Goal: Check status

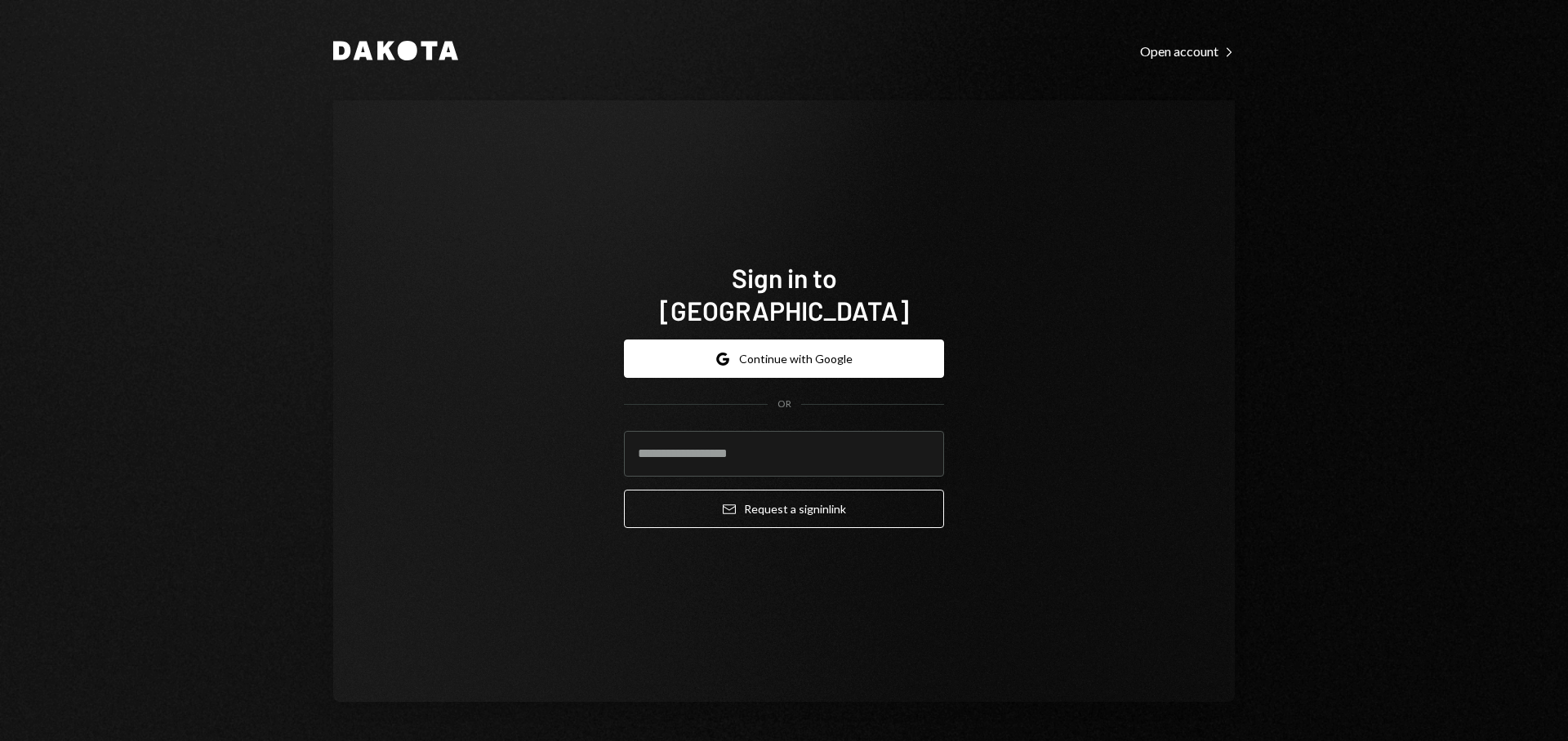
type input "**********"
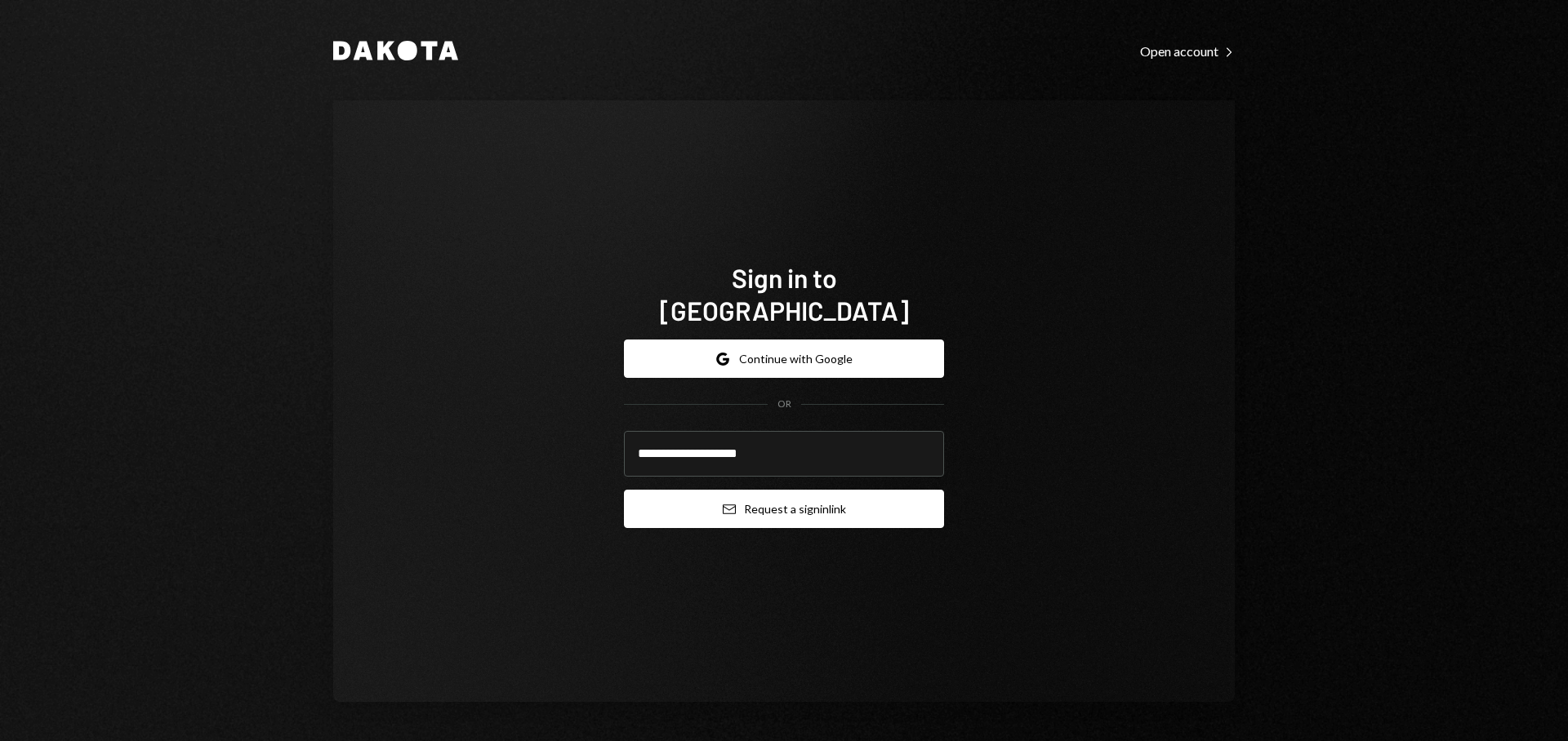
click at [797, 490] on button "Email Request a sign in link" at bounding box center [784, 509] width 320 height 38
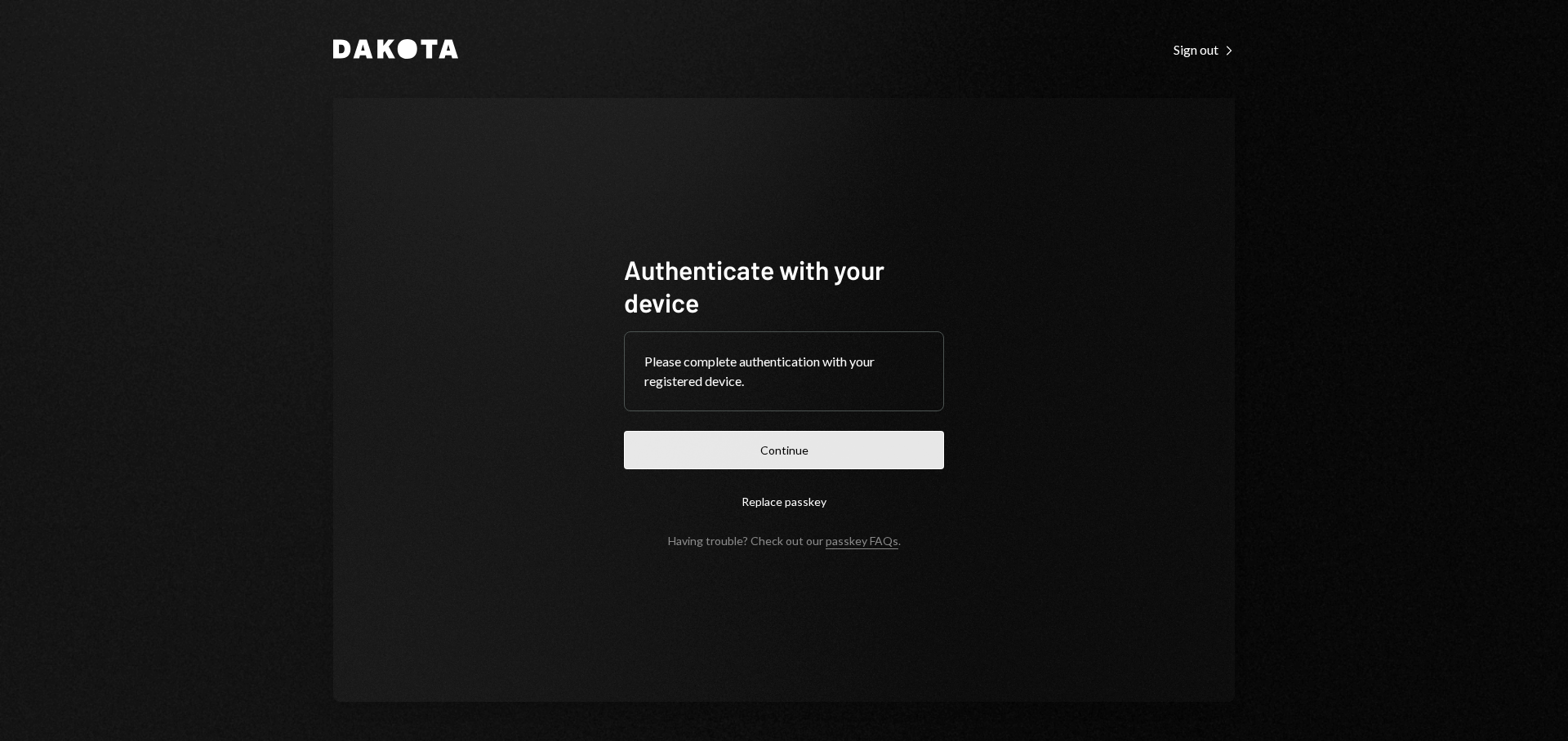
click at [828, 460] on button "Continue" at bounding box center [784, 450] width 320 height 38
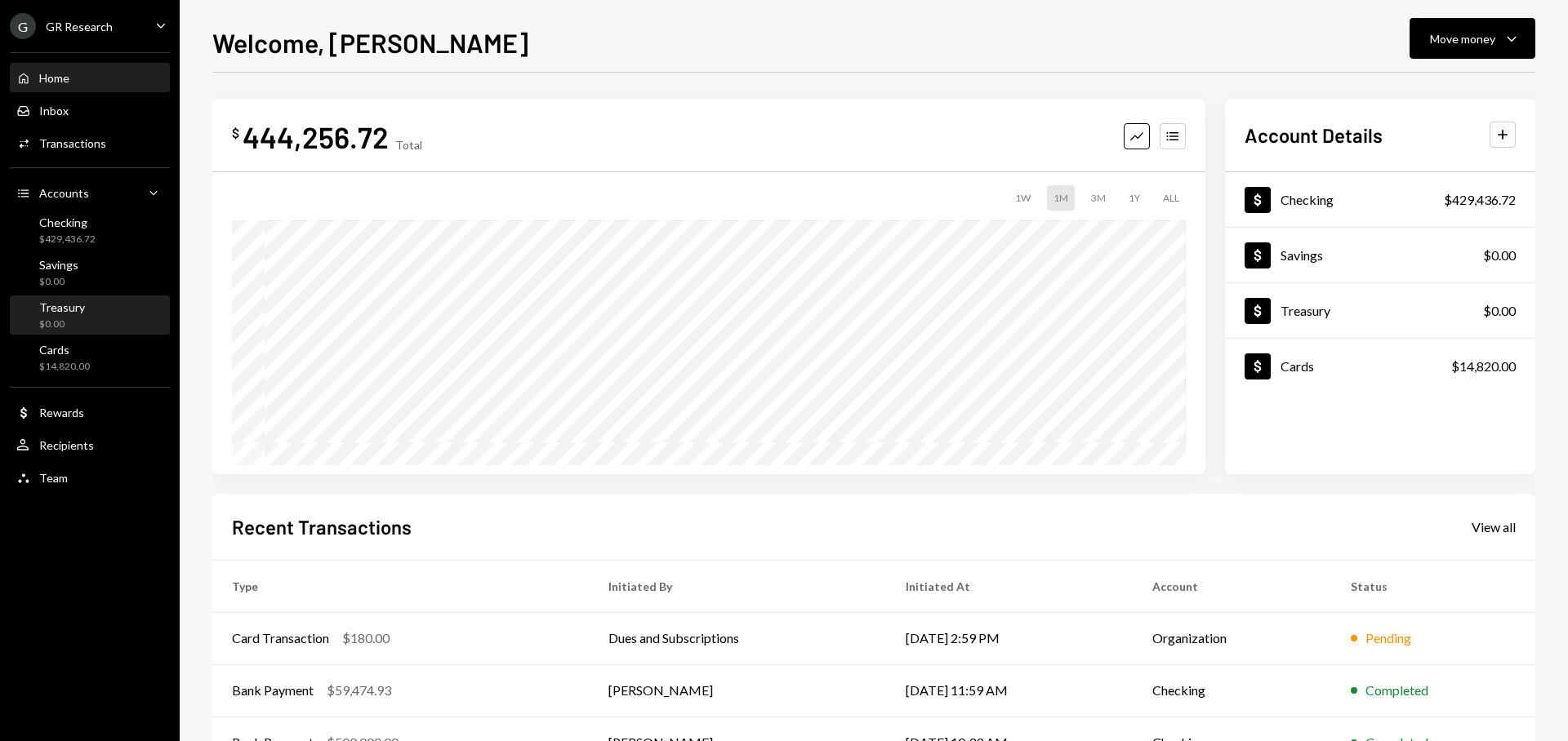
click at [91, 320] on div "Treasury $0.00" at bounding box center [90, 316] width 147 height 31
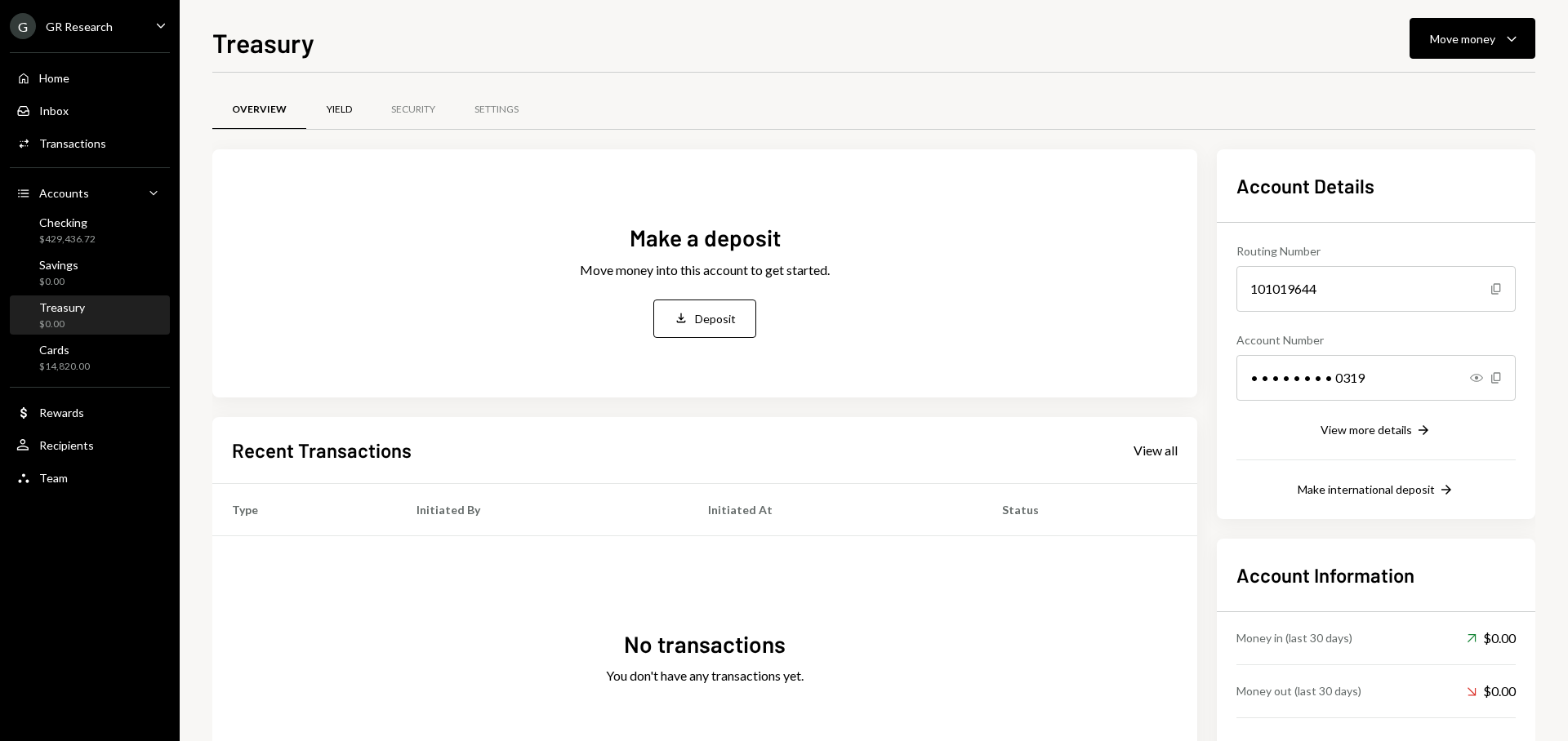
click at [338, 111] on div "Yield" at bounding box center [339, 110] width 25 height 13
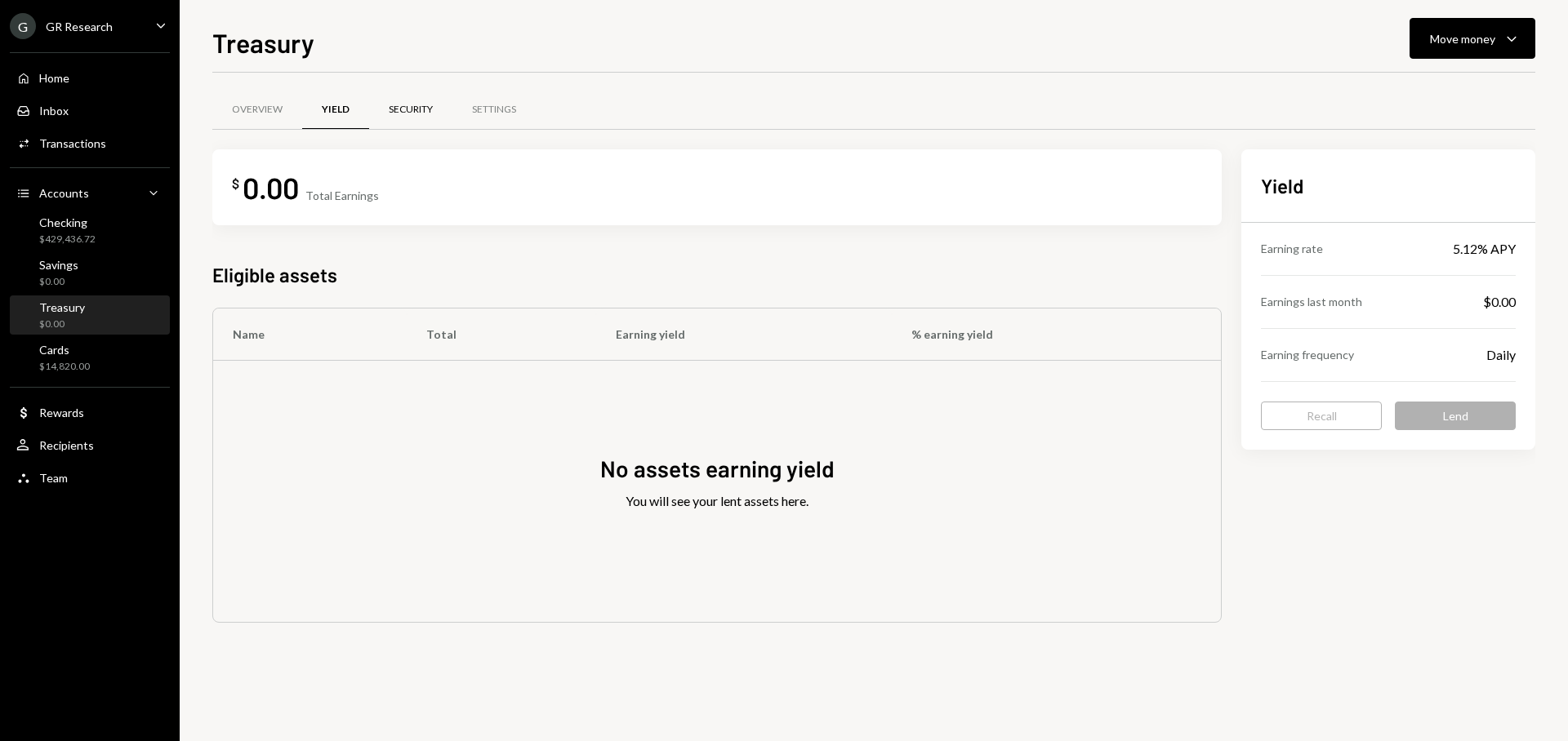
click at [405, 122] on div "Security" at bounding box center [410, 110] width 84 height 39
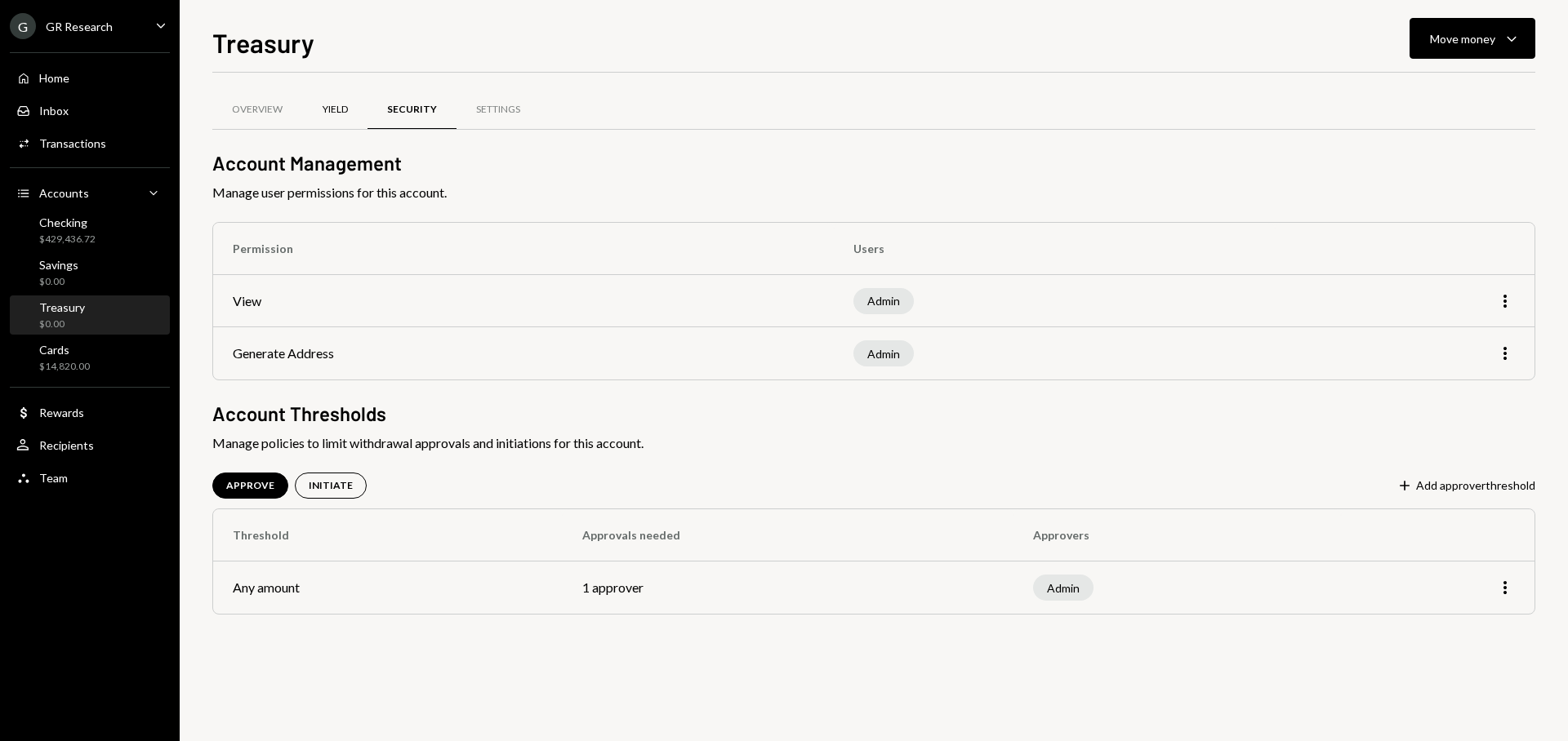
click at [321, 114] on div "Yield" at bounding box center [335, 110] width 65 height 39
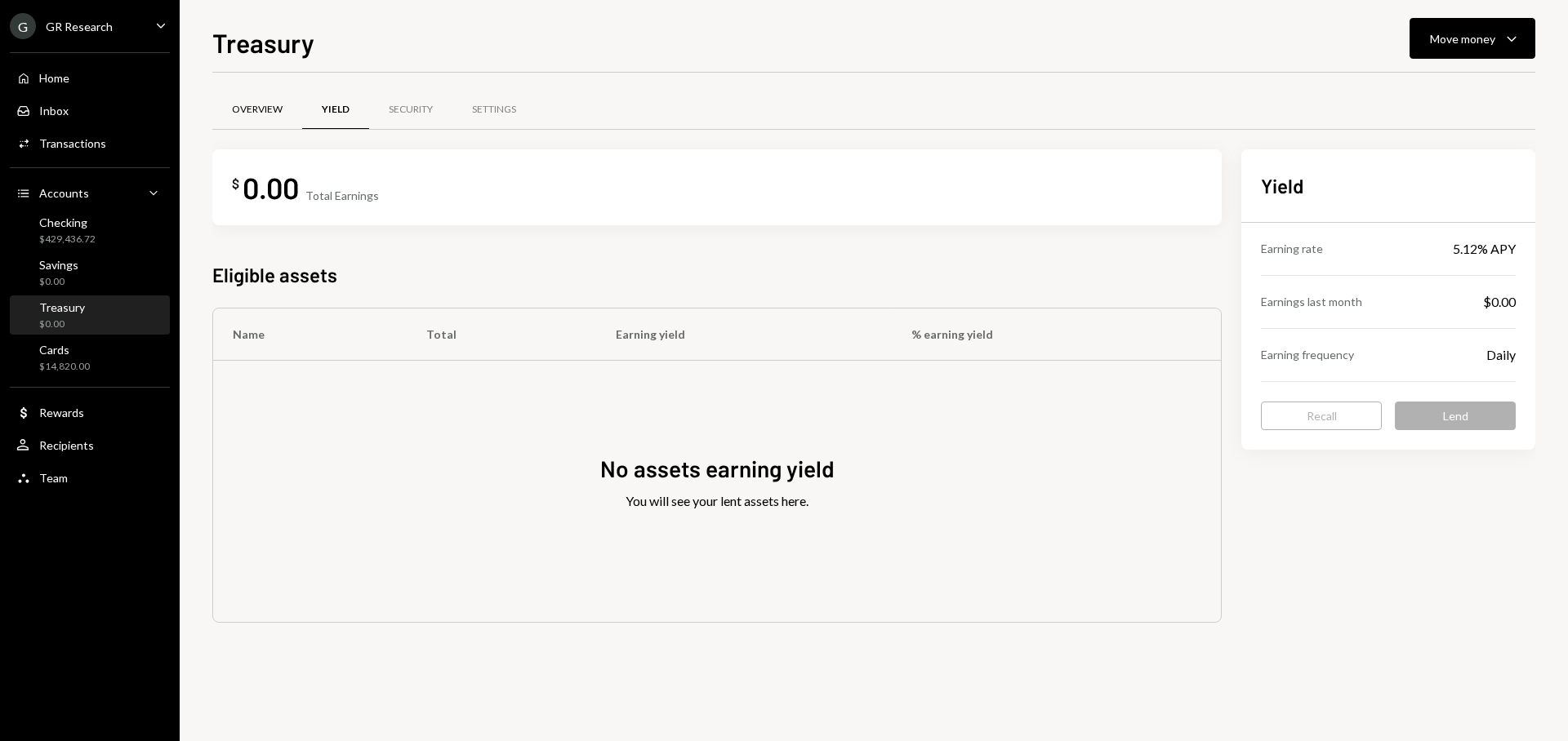
click at [271, 115] on div "Overview" at bounding box center [257, 110] width 51 height 13
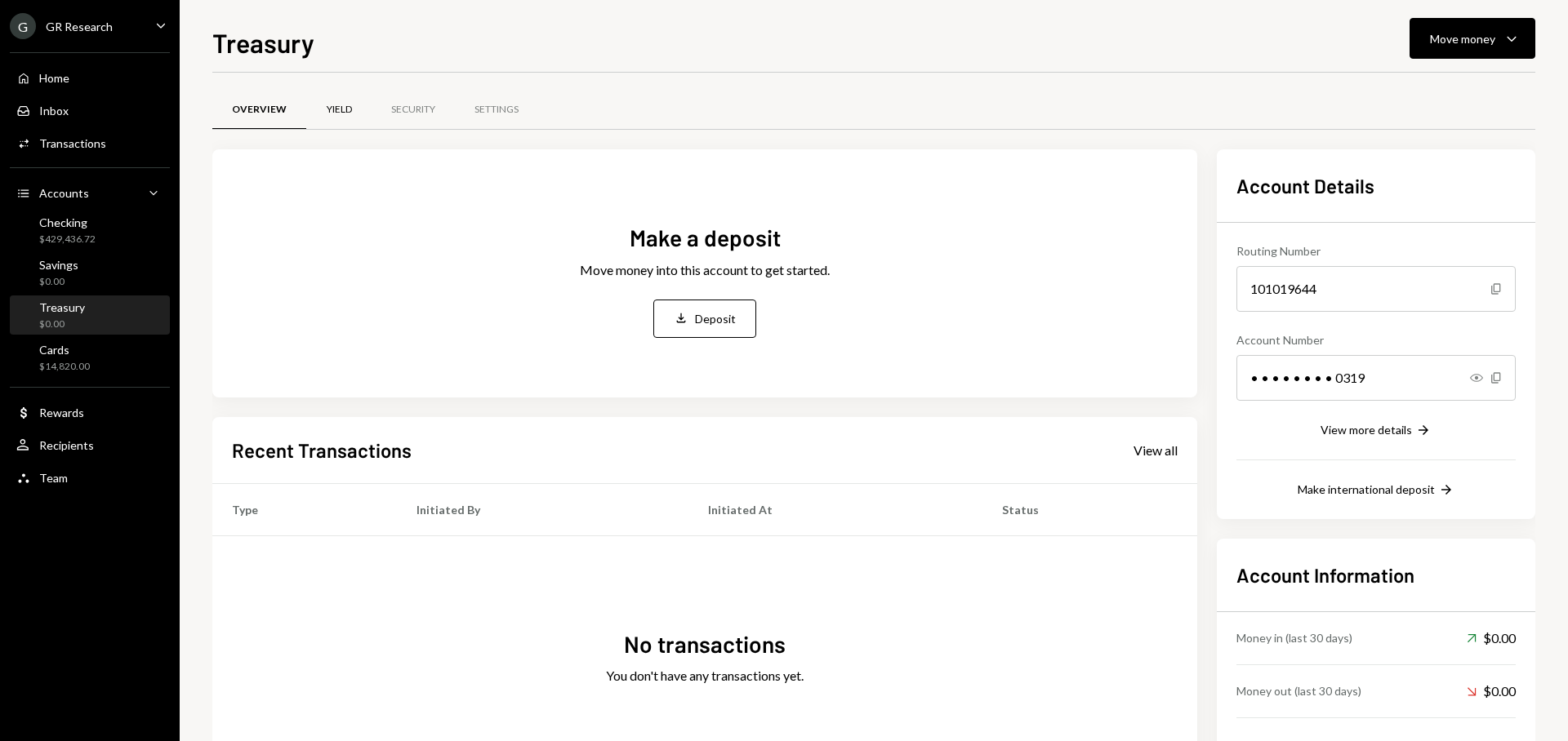
click at [328, 116] on div "Yield" at bounding box center [339, 110] width 65 height 39
